Goal: Task Accomplishment & Management: Manage account settings

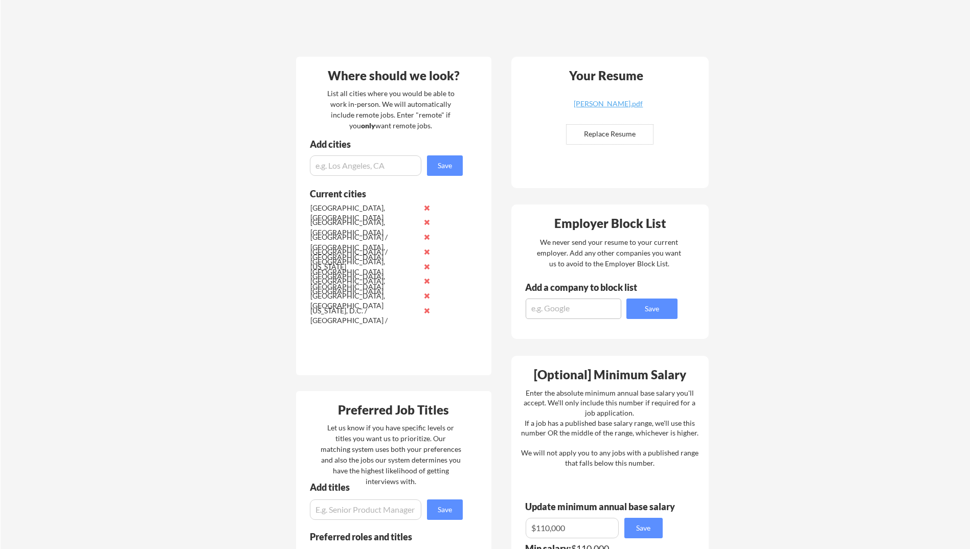
scroll to position [204, 0]
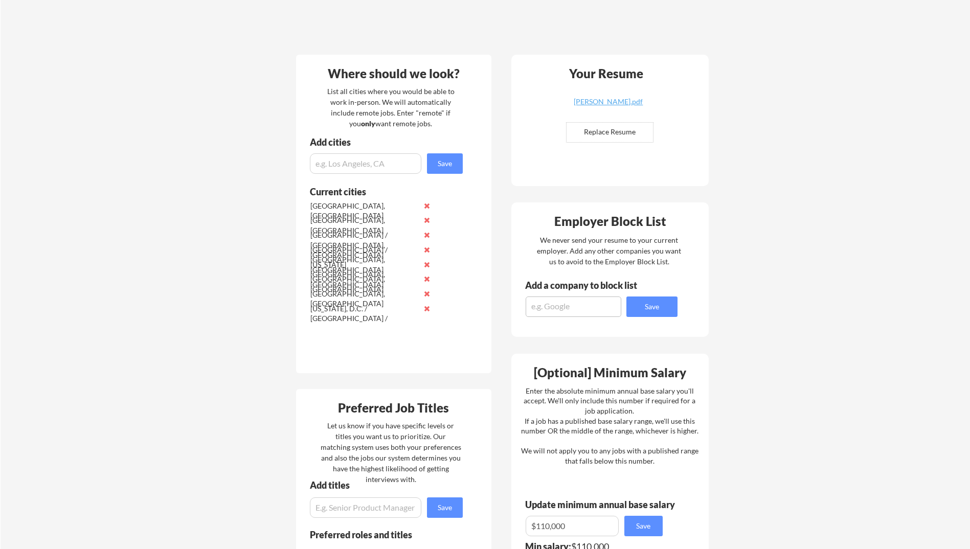
click at [569, 312] on textarea at bounding box center [573, 306] width 96 height 20
drag, startPoint x: 569, startPoint y: 312, endPoint x: 511, endPoint y: 311, distance: 58.3
click at [511, 311] on div "Add a company to block list Google Save" at bounding box center [594, 299] width 166 height 36
type textarea "Amazon"
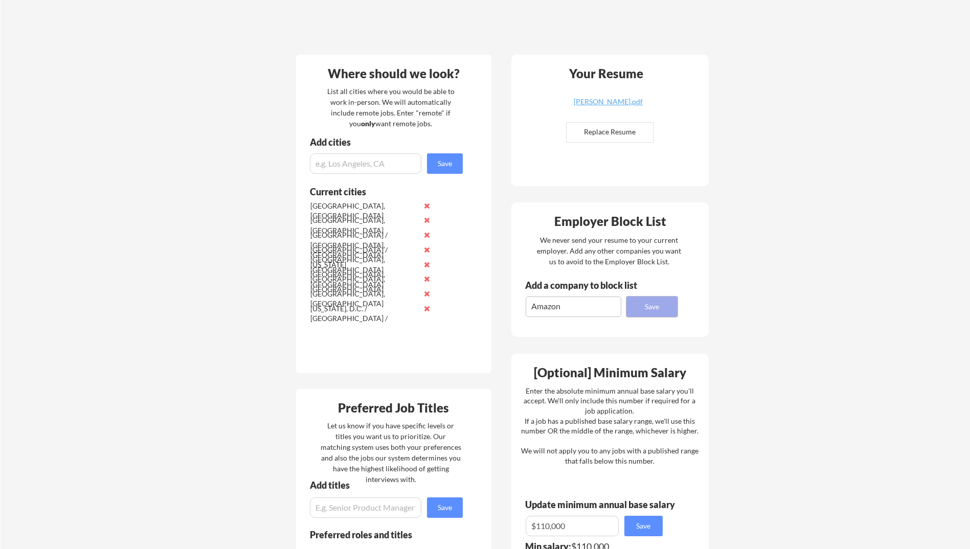
click at [652, 306] on button "Save" at bounding box center [651, 306] width 51 height 20
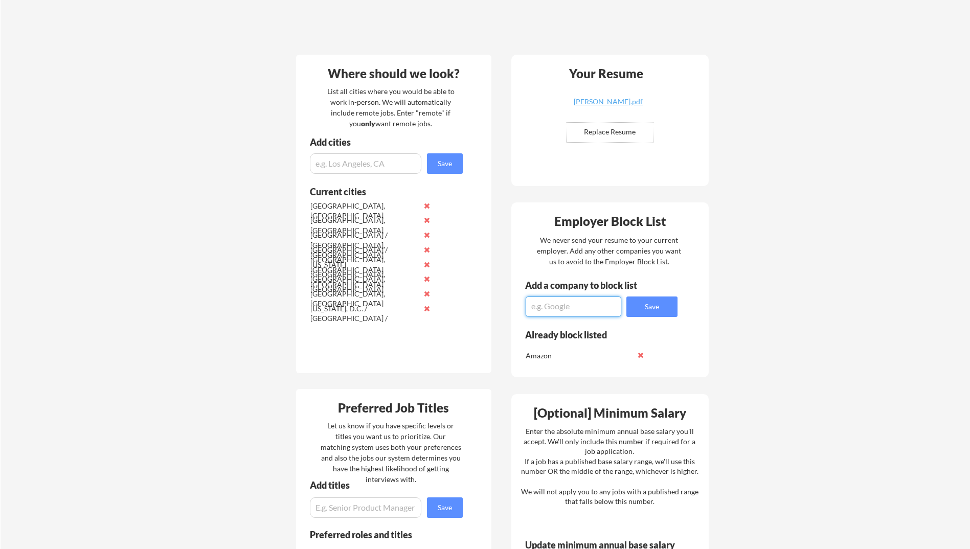
click at [573, 310] on textarea at bounding box center [573, 306] width 96 height 20
type textarea "Disney"
drag, startPoint x: 573, startPoint y: 310, endPoint x: 531, endPoint y: 310, distance: 42.4
click at [531, 310] on textarea "Disney" at bounding box center [573, 306] width 96 height 20
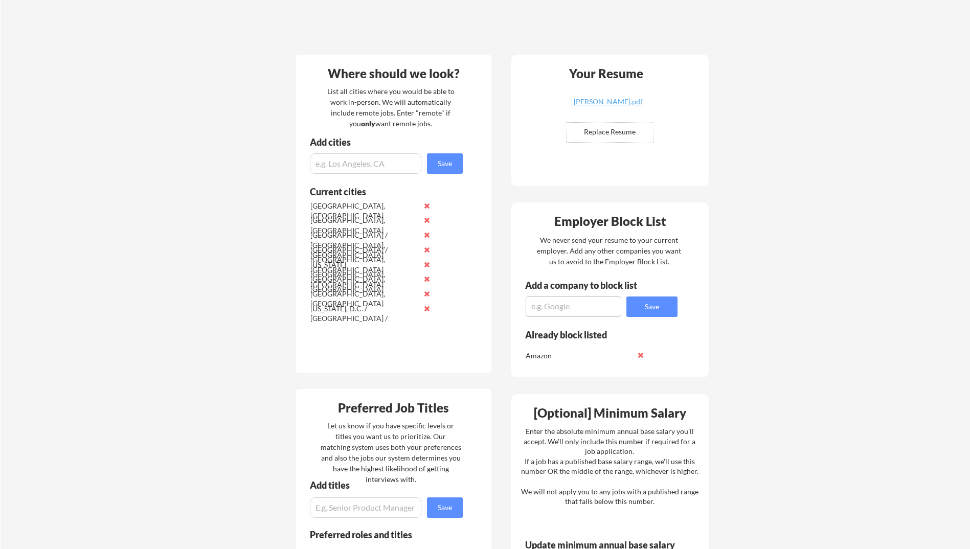
click at [540, 306] on textarea at bounding box center [573, 306] width 96 height 20
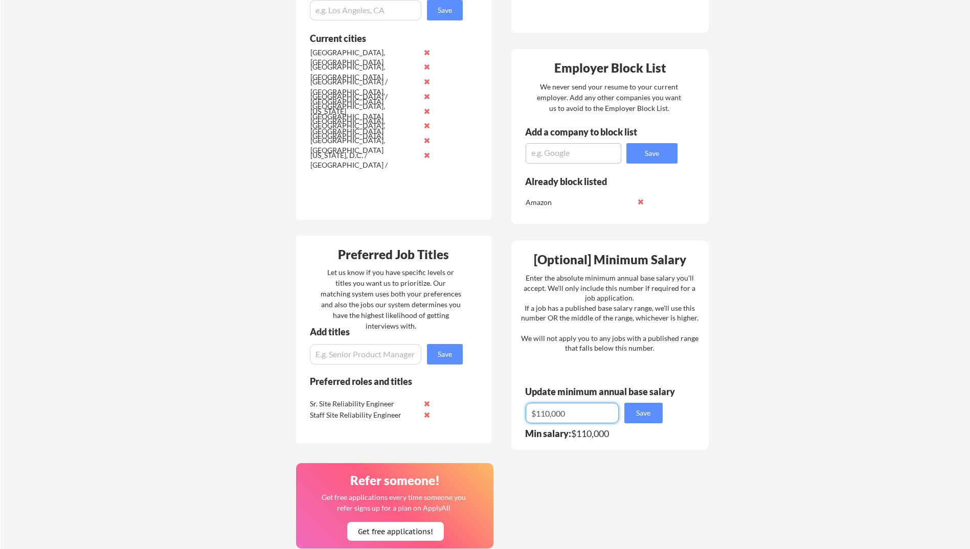
drag, startPoint x: 548, startPoint y: 414, endPoint x: 542, endPoint y: 415, distance: 6.3
click at [542, 415] on input "input" at bounding box center [571, 413] width 93 height 20
type input "$140,000"
click at [648, 414] on button "Save" at bounding box center [643, 413] width 38 height 20
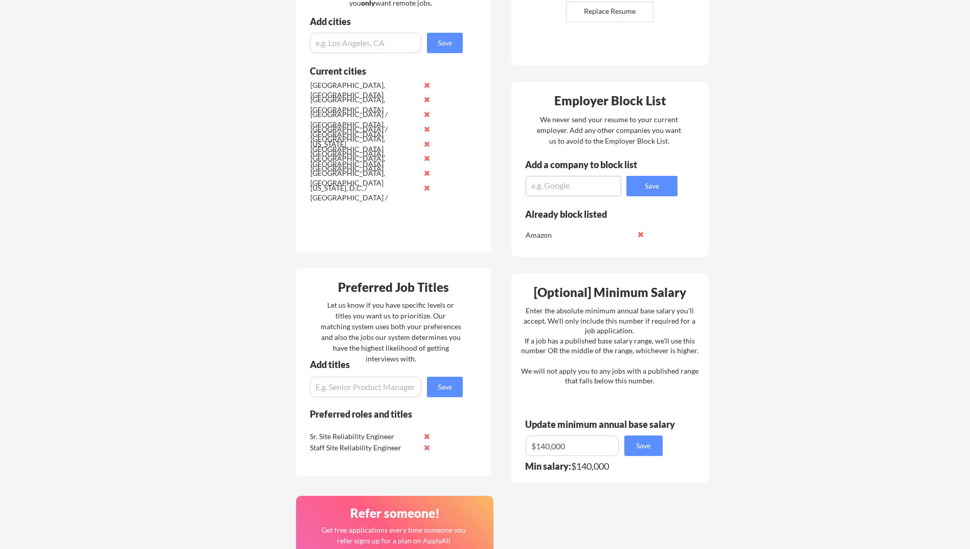
scroll to position [307, 0]
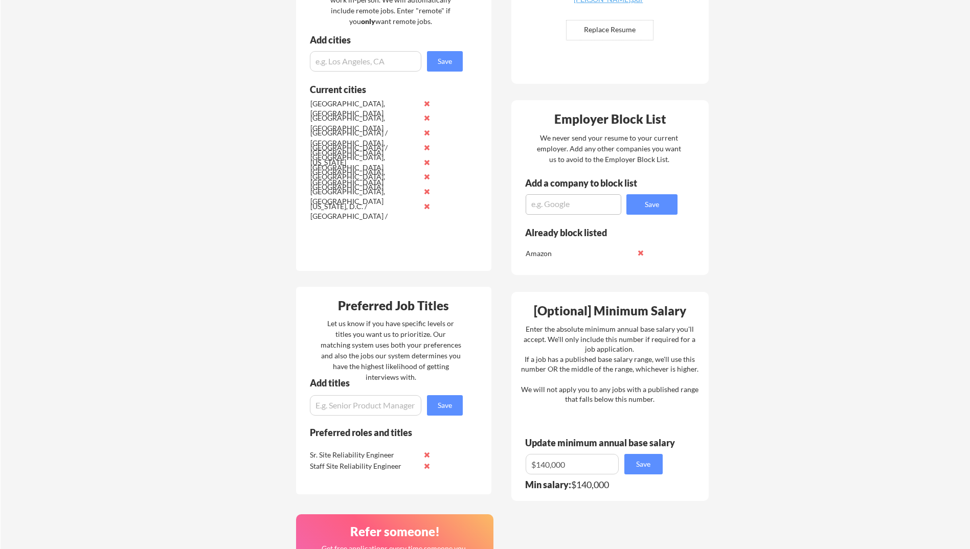
click at [562, 207] on textarea at bounding box center [573, 204] width 96 height 20
type textarea "Microsoft"
click at [638, 202] on button "Save" at bounding box center [651, 204] width 51 height 20
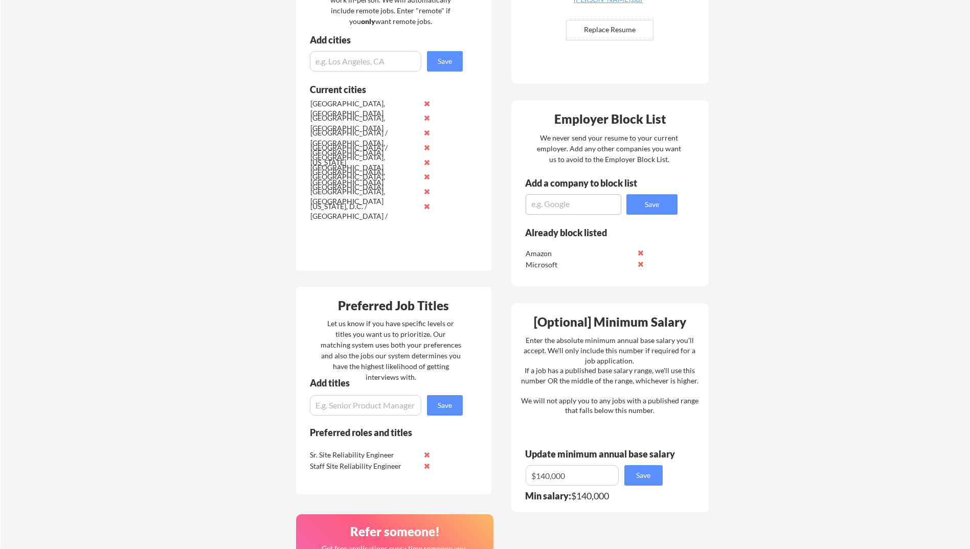
click at [573, 202] on textarea at bounding box center [573, 204] width 96 height 20
type textarea "Scout Motors"
drag, startPoint x: 648, startPoint y: 200, endPoint x: 609, endPoint y: 206, distance: 39.3
click at [648, 200] on button "Save" at bounding box center [651, 204] width 51 height 20
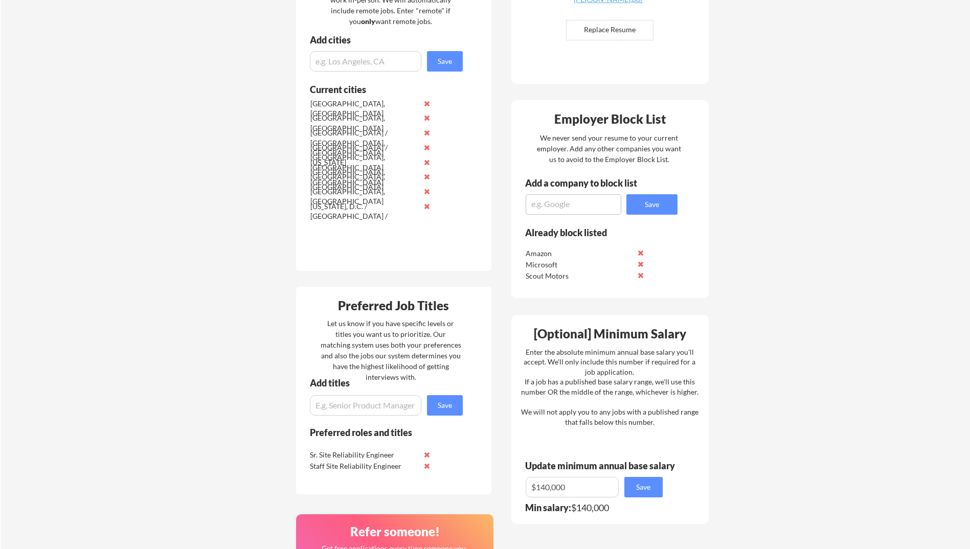
click at [566, 204] on textarea at bounding box center [573, 204] width 96 height 20
type textarea "CARIAD"
click at [653, 201] on button "Save" at bounding box center [651, 204] width 51 height 20
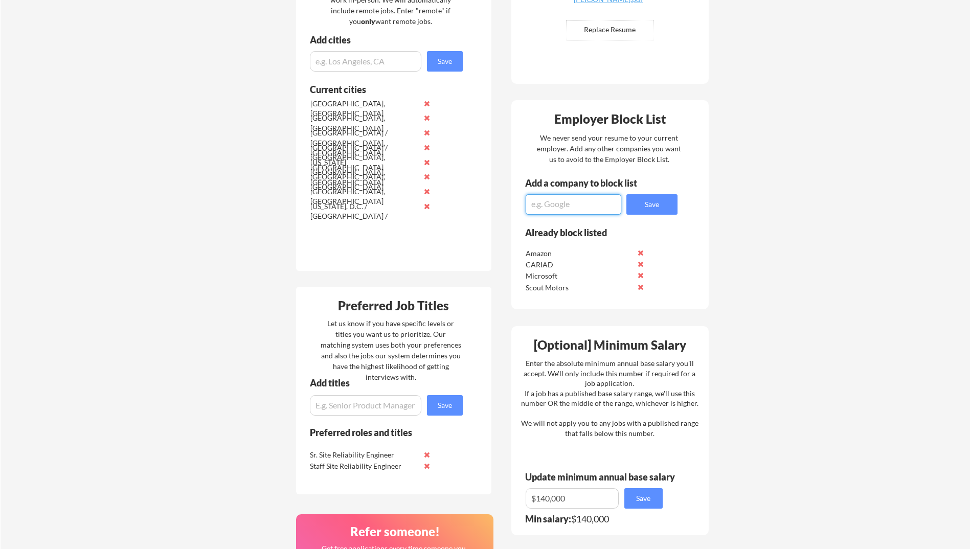
click at [594, 210] on textarea at bounding box center [573, 204] width 96 height 20
type textarea "Meta"
click at [656, 206] on button "Save" at bounding box center [651, 204] width 51 height 20
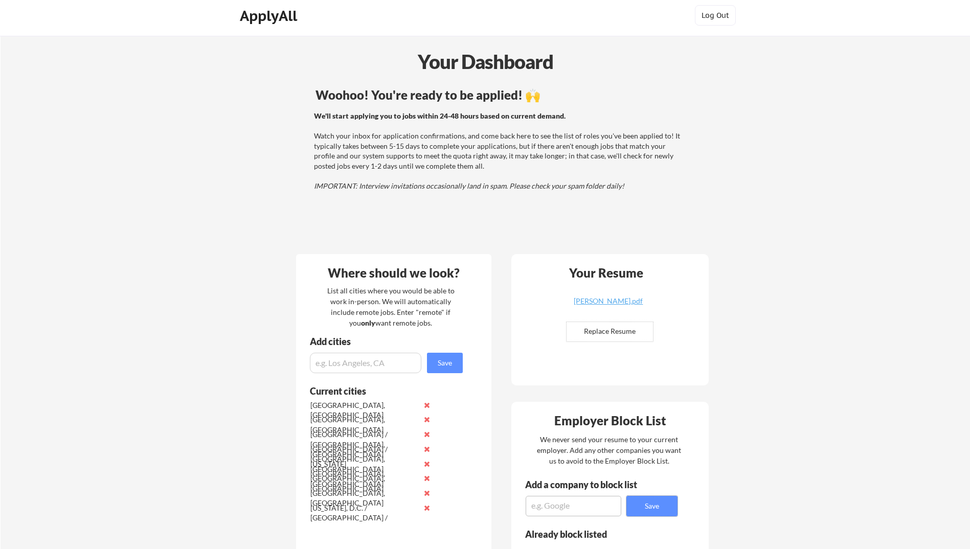
scroll to position [0, 0]
